Goal: Transaction & Acquisition: Book appointment/travel/reservation

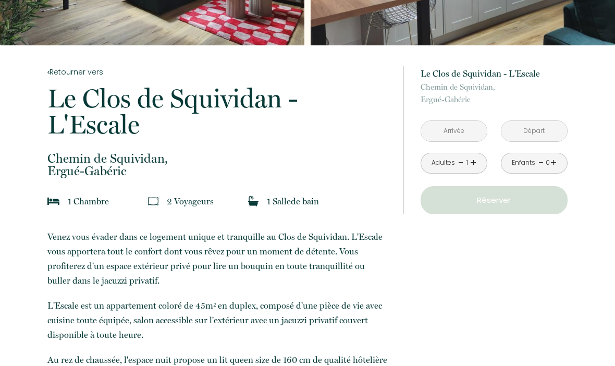
scroll to position [163, 0]
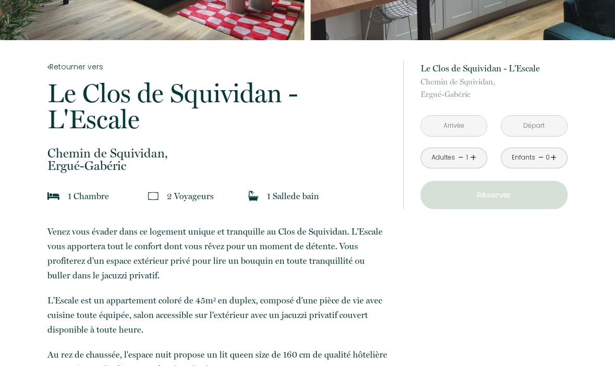
click at [470, 126] on input "text" at bounding box center [454, 126] width 66 height 20
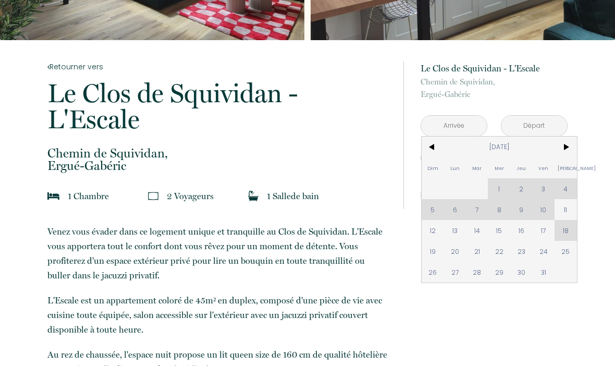
click at [479, 254] on span "21" at bounding box center [477, 251] width 22 height 21
type input "[DATE]"
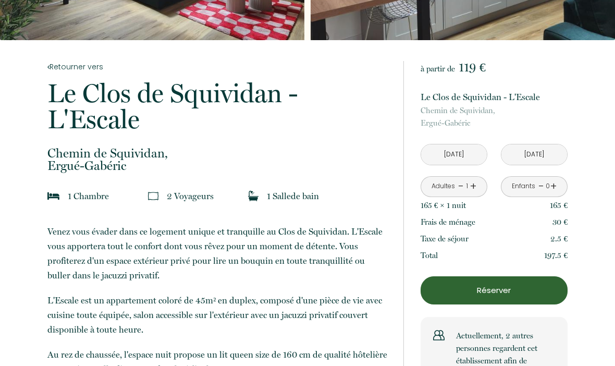
click at [523, 254] on div "Total 197.5 €" at bounding box center [494, 255] width 147 height 17
click at [554, 156] on input "[DATE]" at bounding box center [534, 154] width 66 height 20
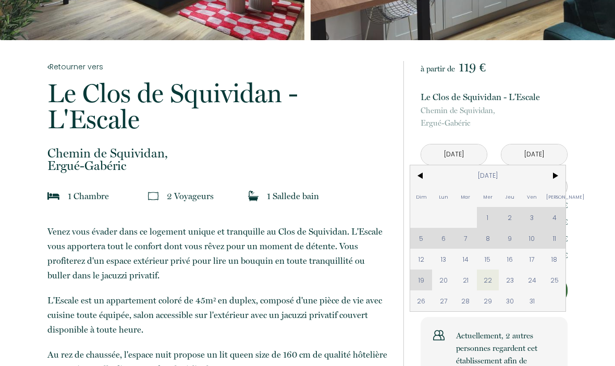
click at [509, 282] on span "23" at bounding box center [510, 279] width 22 height 21
type input "[DATE]"
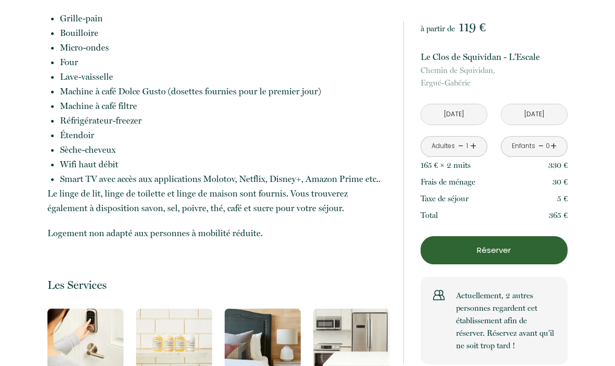
scroll to position [565, 0]
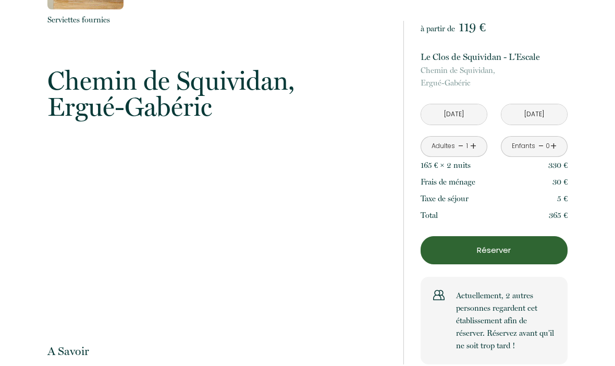
click at [525, 261] on button "Réserver" at bounding box center [494, 250] width 147 height 28
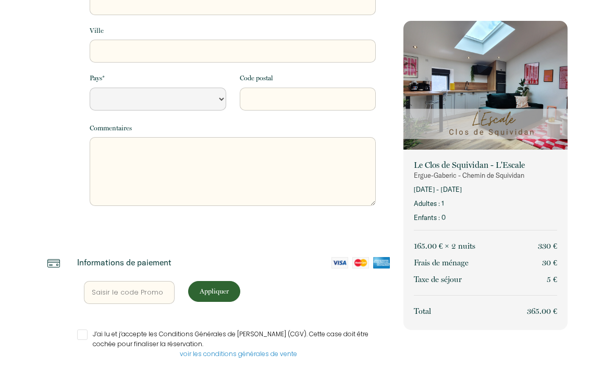
select select "Default select example"
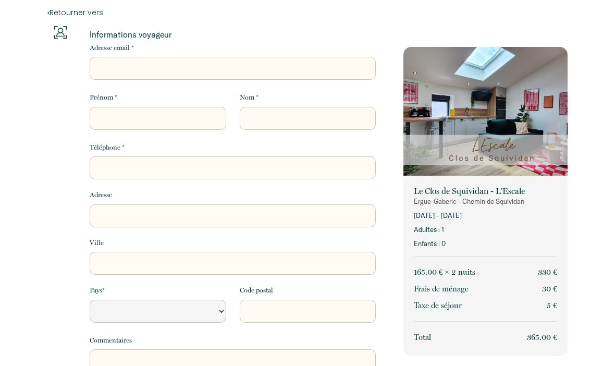
scroll to position [0, 0]
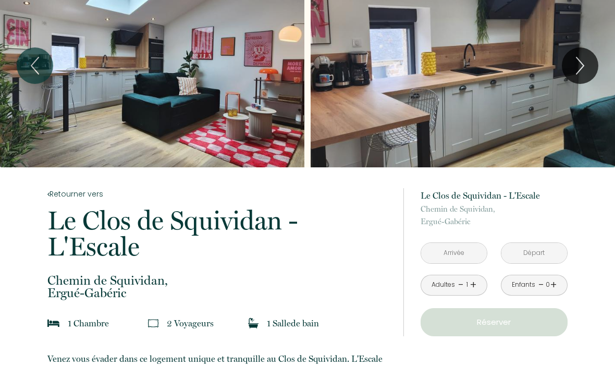
scroll to position [36, 0]
